Goal: Information Seeking & Learning: Find specific fact

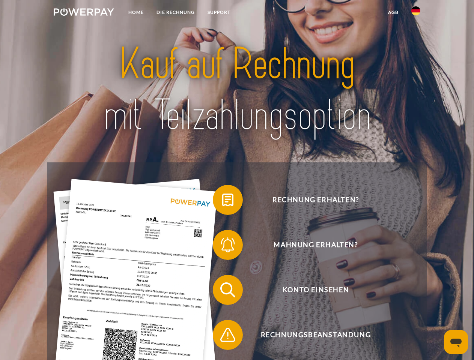
click at [84, 13] on img at bounding box center [84, 12] width 60 height 8
click at [416, 13] on img at bounding box center [416, 10] width 9 height 9
click at [393, 12] on link "agb" at bounding box center [393, 13] width 23 height 14
click at [222, 202] on span at bounding box center [217, 200] width 38 height 38
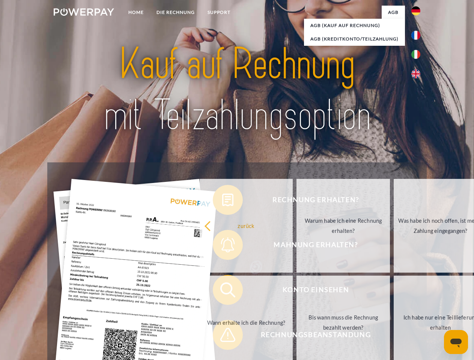
click at [222, 247] on div "Rechnung erhalten? Mahnung erhalten? Konto einsehen" at bounding box center [236, 313] width 379 height 300
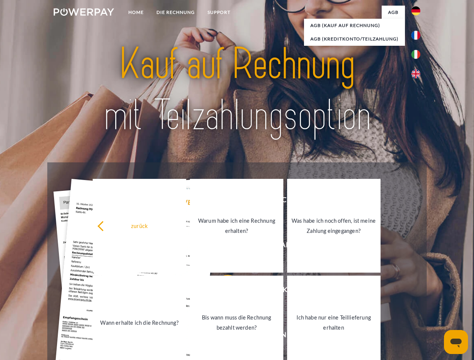
click at [222, 292] on link "Bis wann muss die Rechnung bezahlt werden?" at bounding box center [237, 323] width 94 height 94
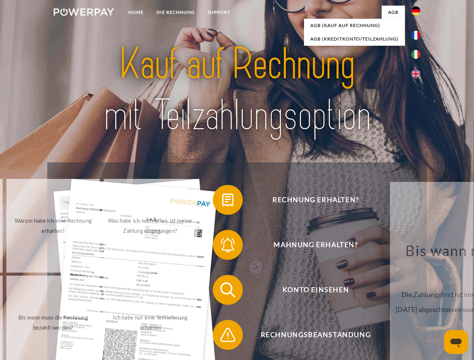
click at [222, 337] on span at bounding box center [217, 336] width 38 height 38
click at [456, 342] on icon "Messaging-Fenster öffnen" at bounding box center [456, 343] width 11 height 9
